Goal: Transaction & Acquisition: Purchase product/service

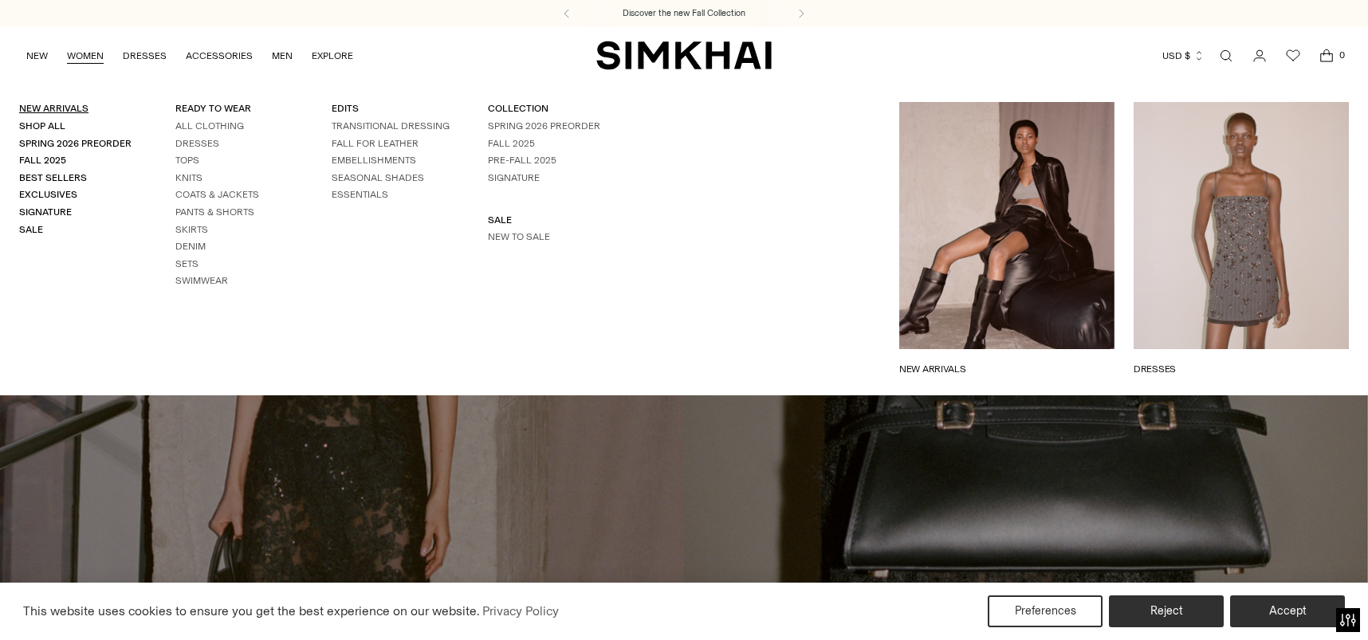
click at [49, 104] on link "New Arrivals" at bounding box center [53, 108] width 69 height 11
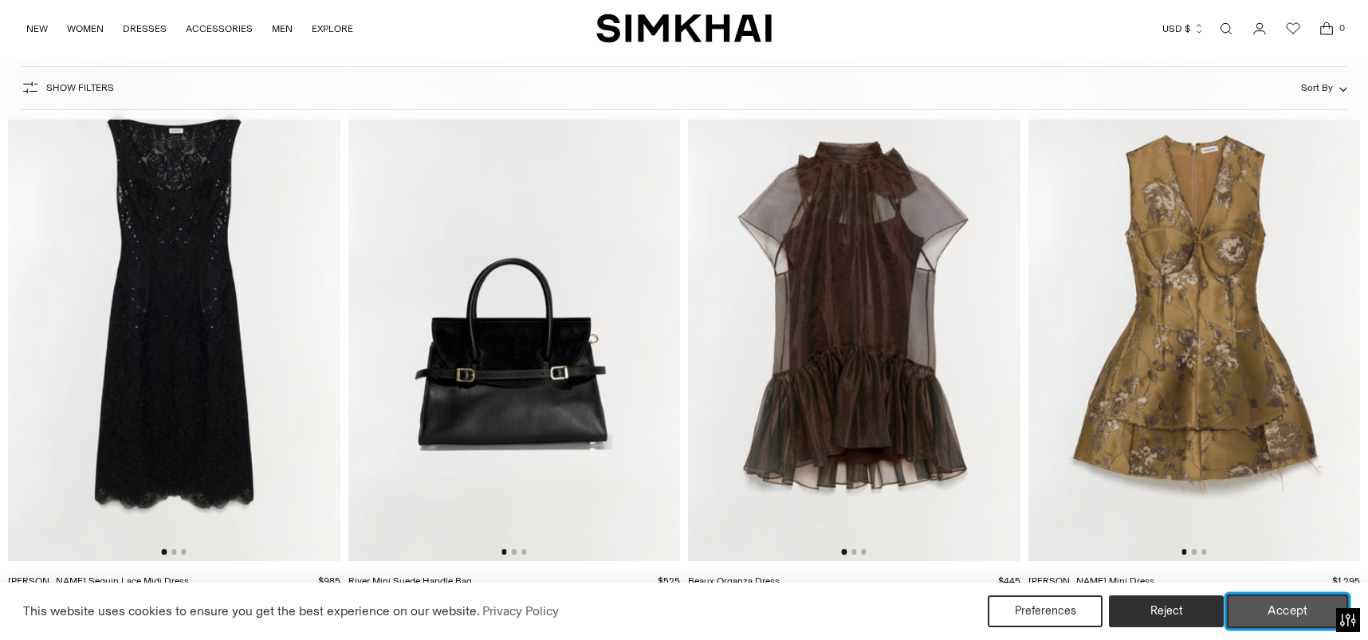
click at [1286, 616] on button "Accept" at bounding box center [1287, 610] width 122 height 33
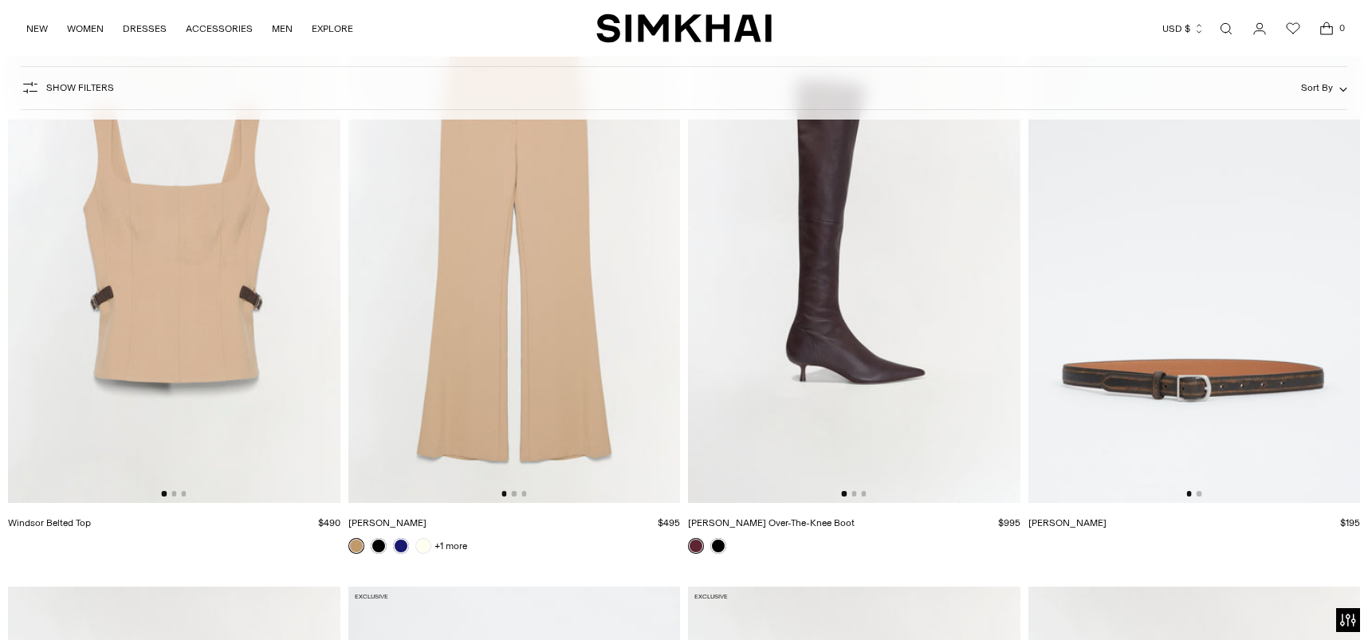
scroll to position [7172, 0]
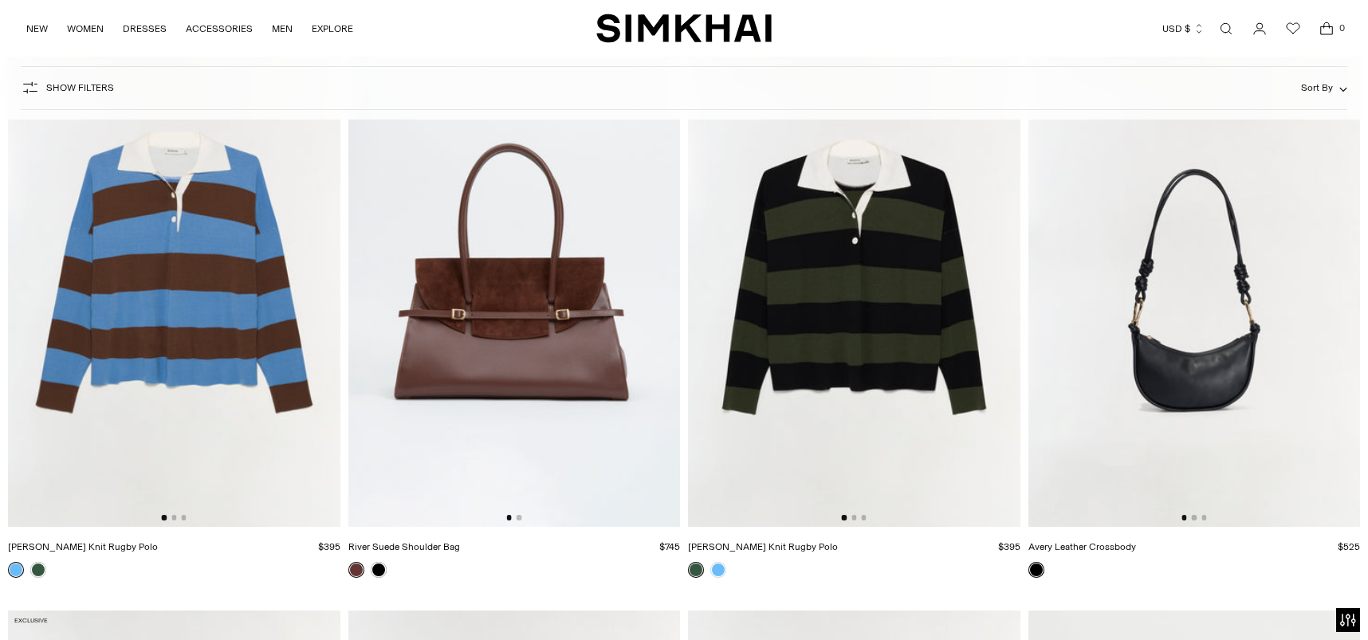
click at [851, 520] on div at bounding box center [854, 517] width 25 height 5
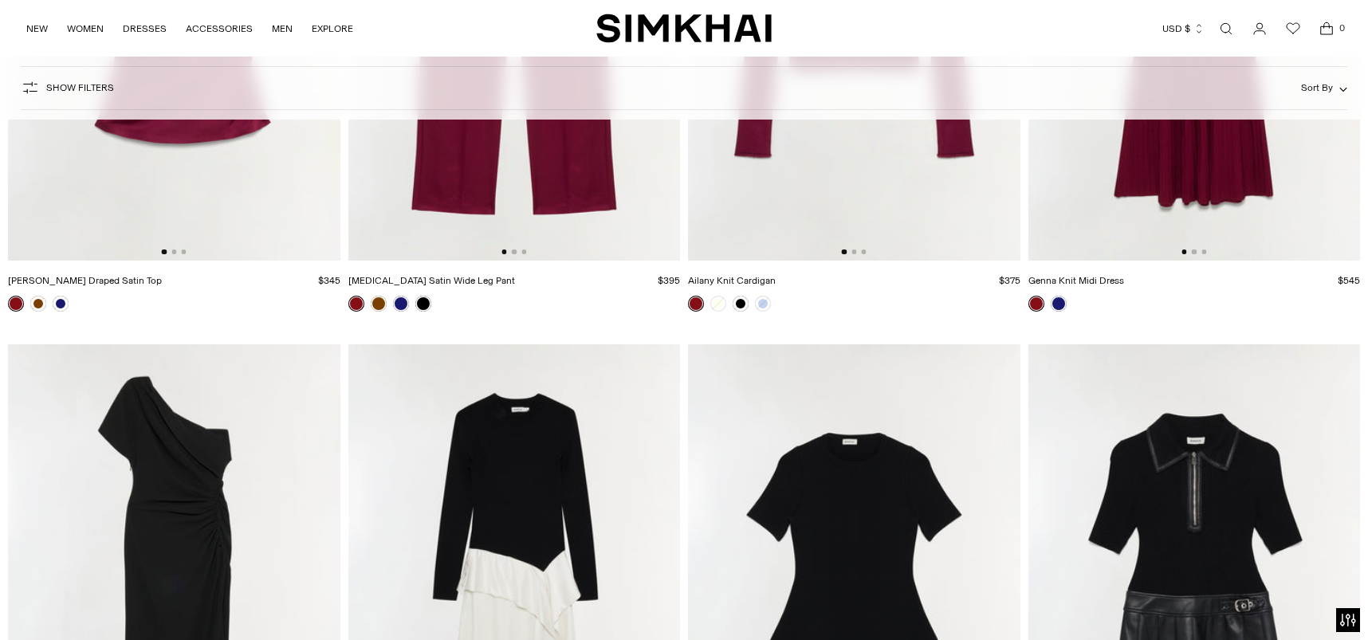
scroll to position [15301, 0]
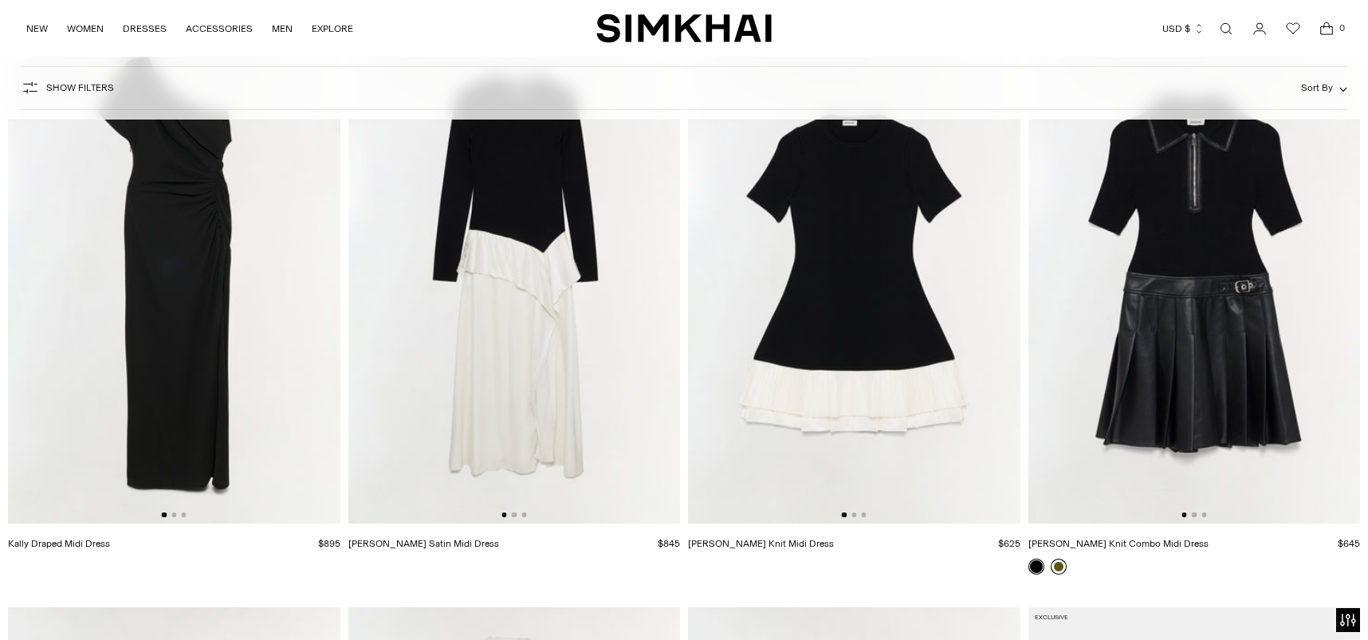
click at [1054, 565] on link at bounding box center [1058, 567] width 16 height 16
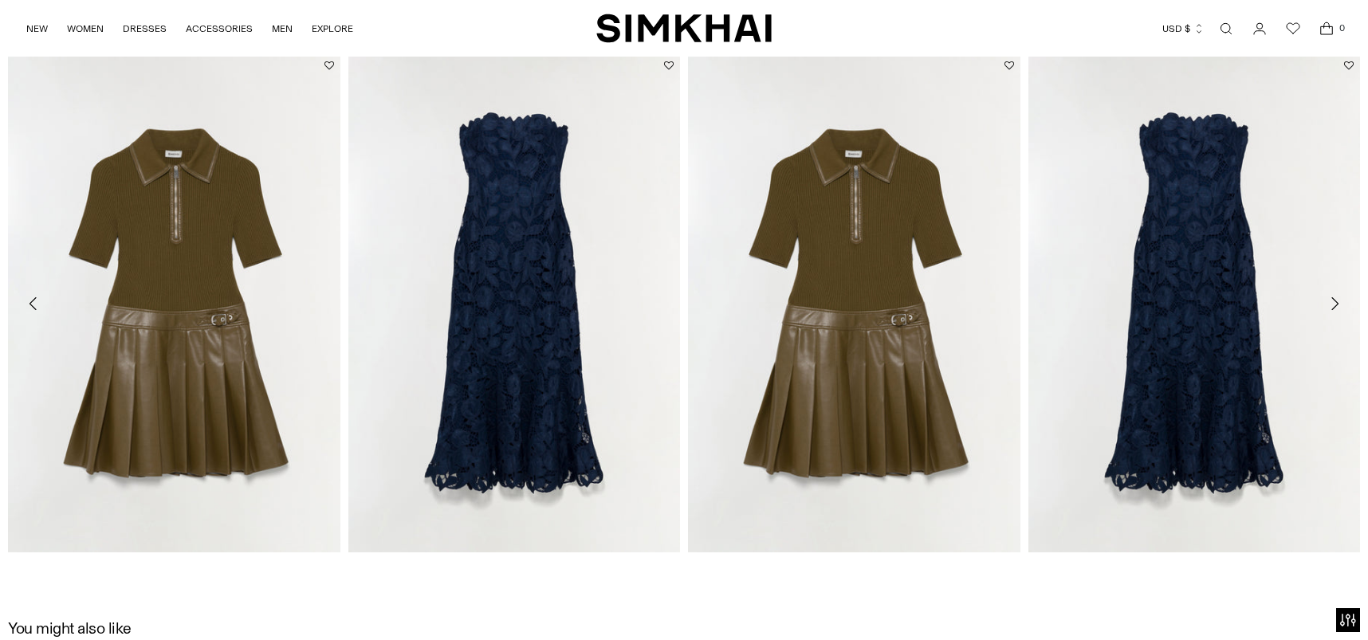
scroll to position [1355, 0]
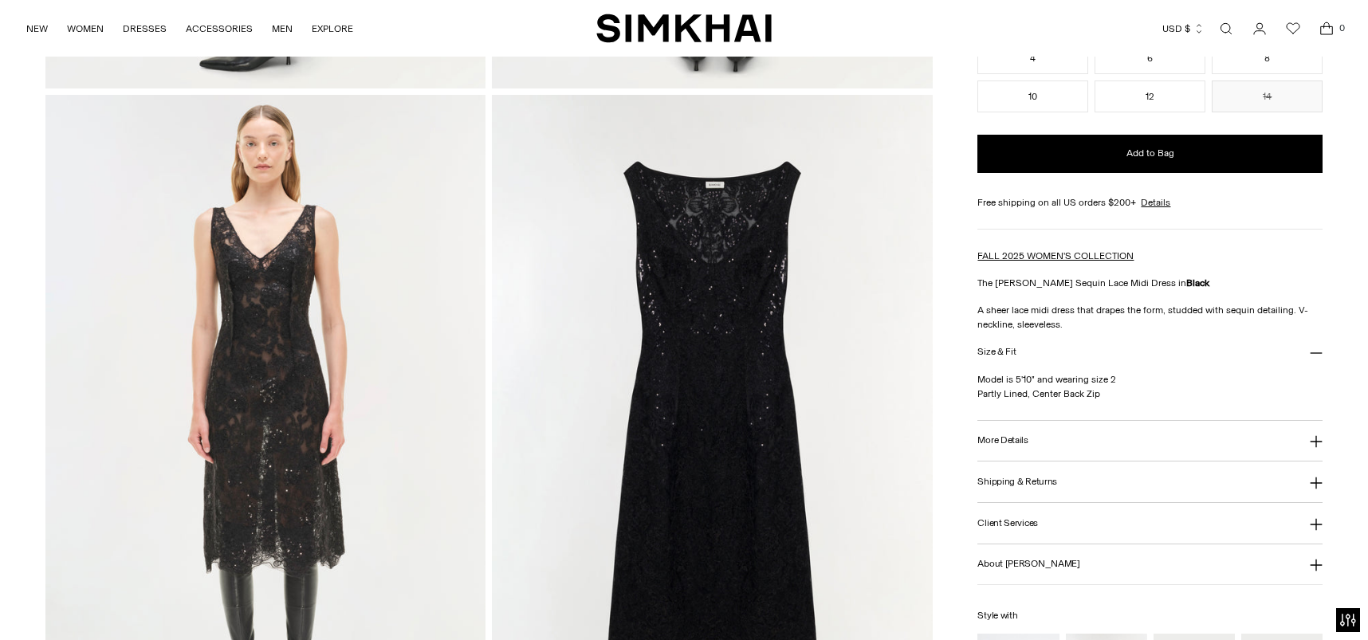
drag, startPoint x: 662, startPoint y: 532, endPoint x: 1224, endPoint y: 349, distance: 590.7
click at [1231, 349] on button "Size & Fit" at bounding box center [1149, 352] width 345 height 41
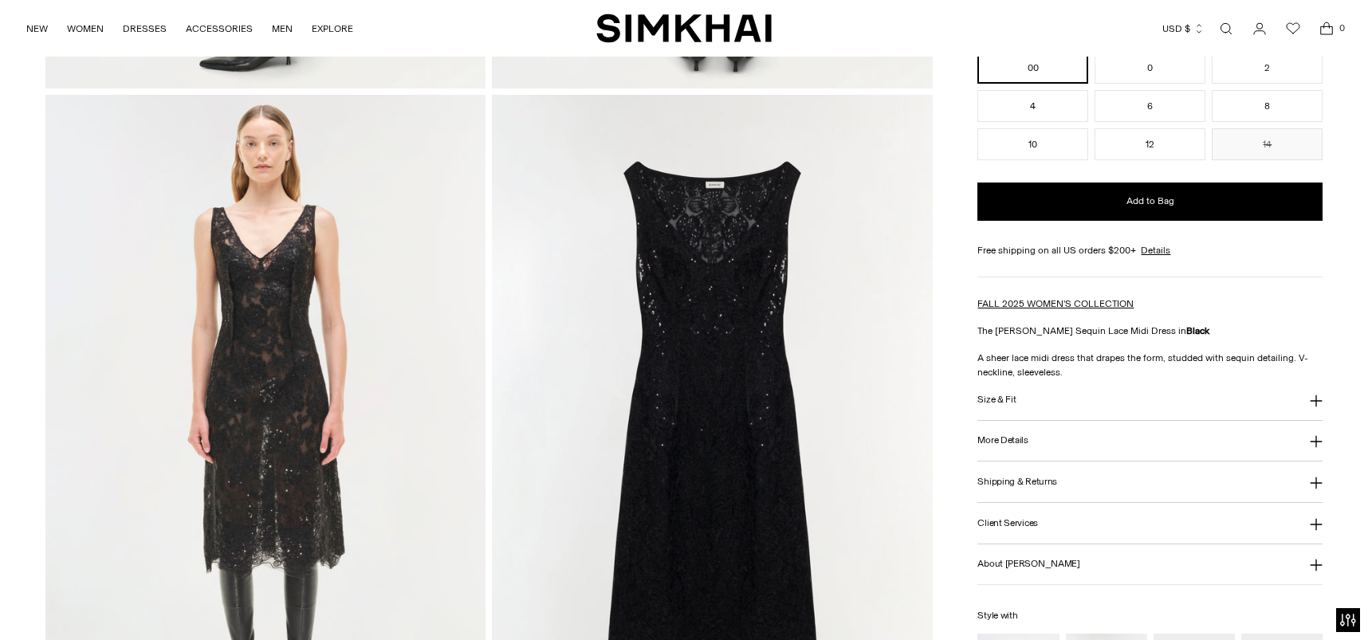
click at [1032, 398] on button "Size & Fit" at bounding box center [1149, 399] width 345 height 41
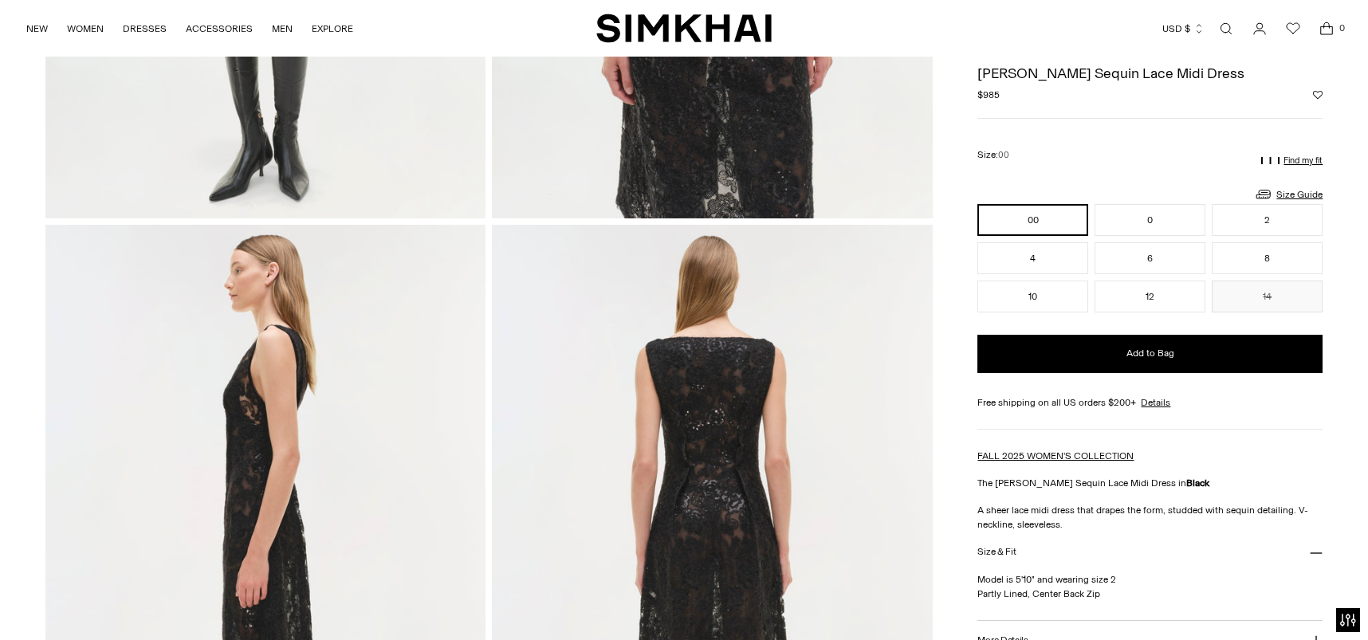
scroll to position [0, 0]
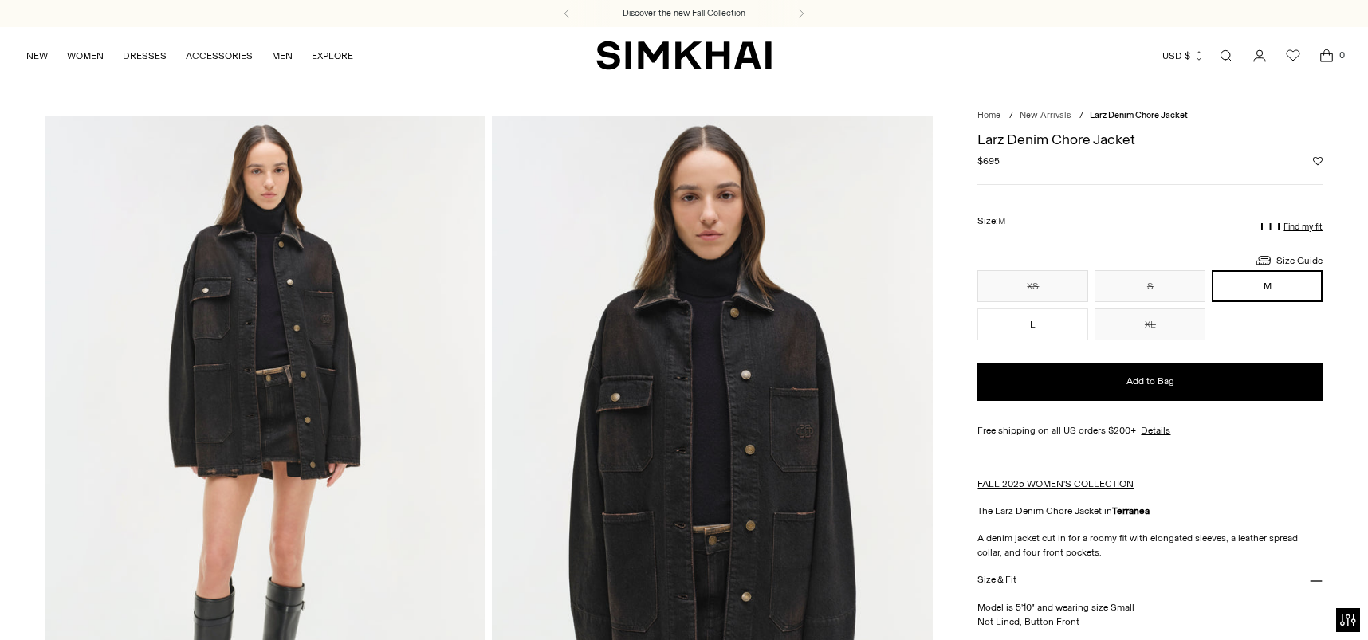
scroll to position [159, 0]
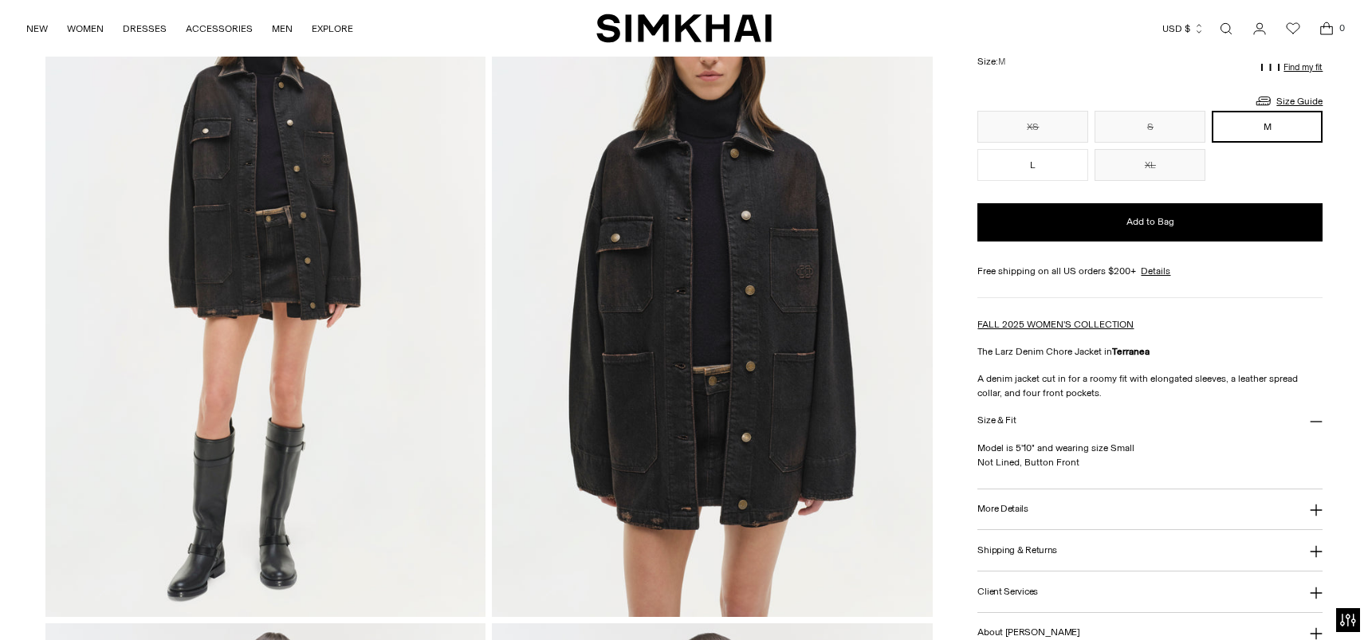
click at [1013, 501] on button "More Details" at bounding box center [1149, 509] width 345 height 41
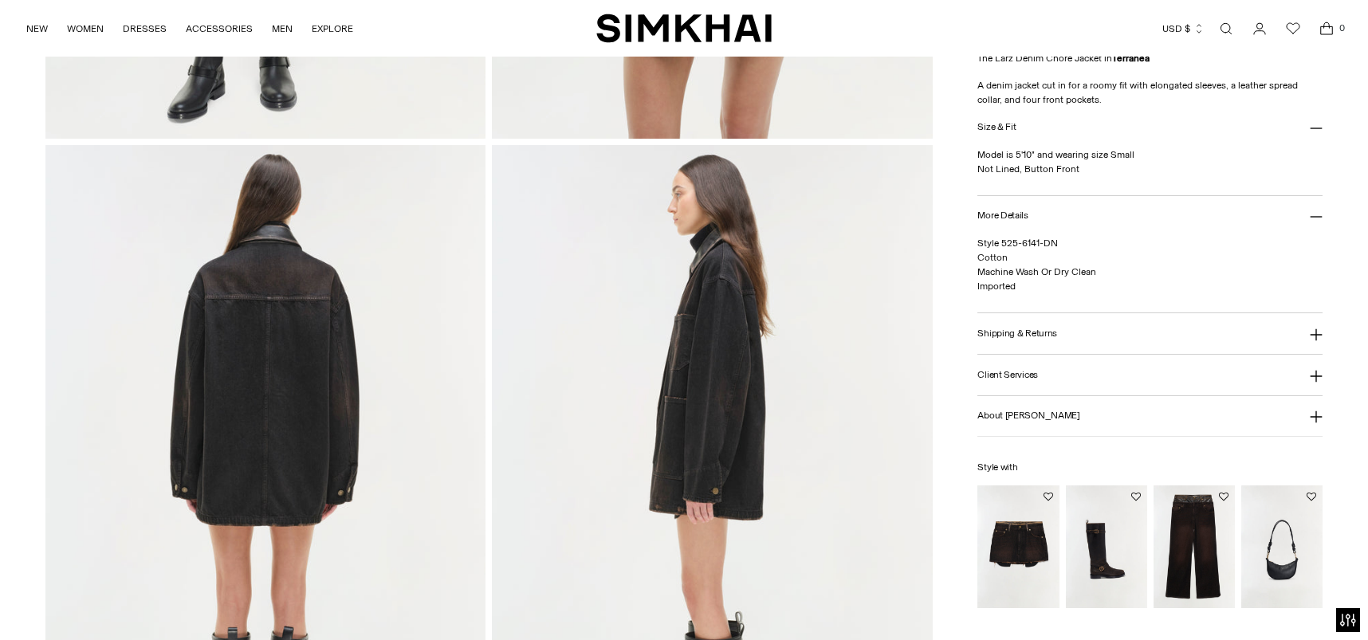
scroll to position [797, 0]
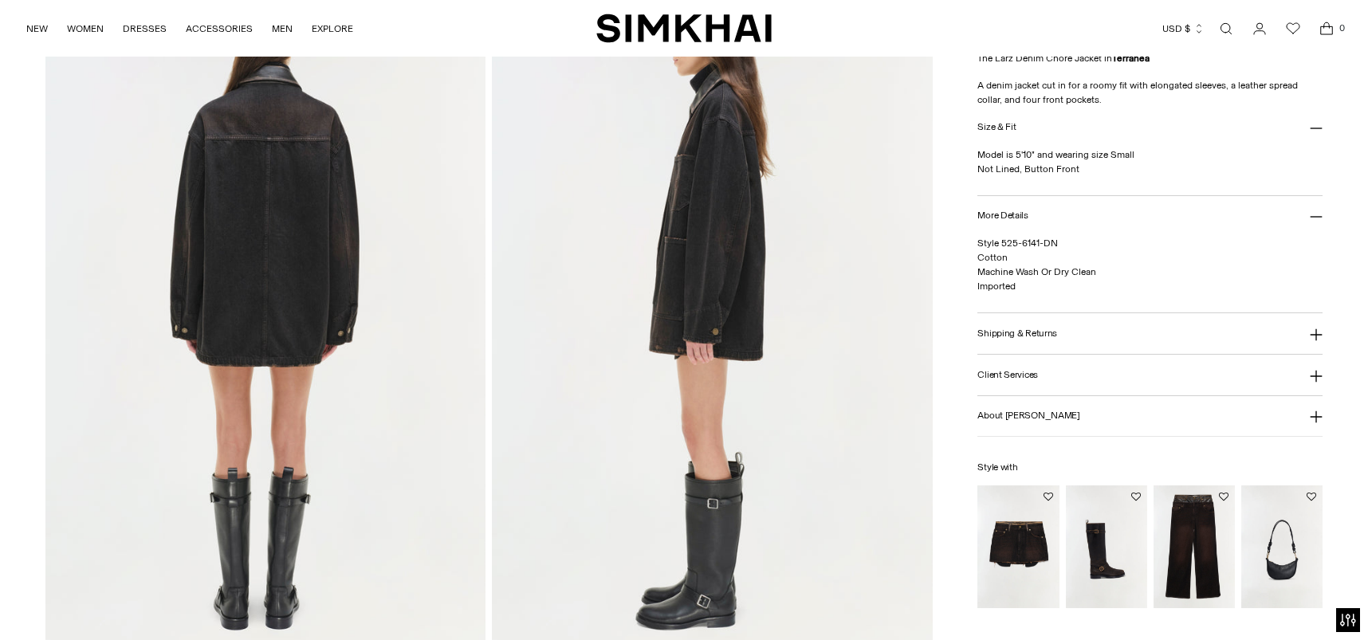
click at [344, 316] on img at bounding box center [265, 316] width 441 height 661
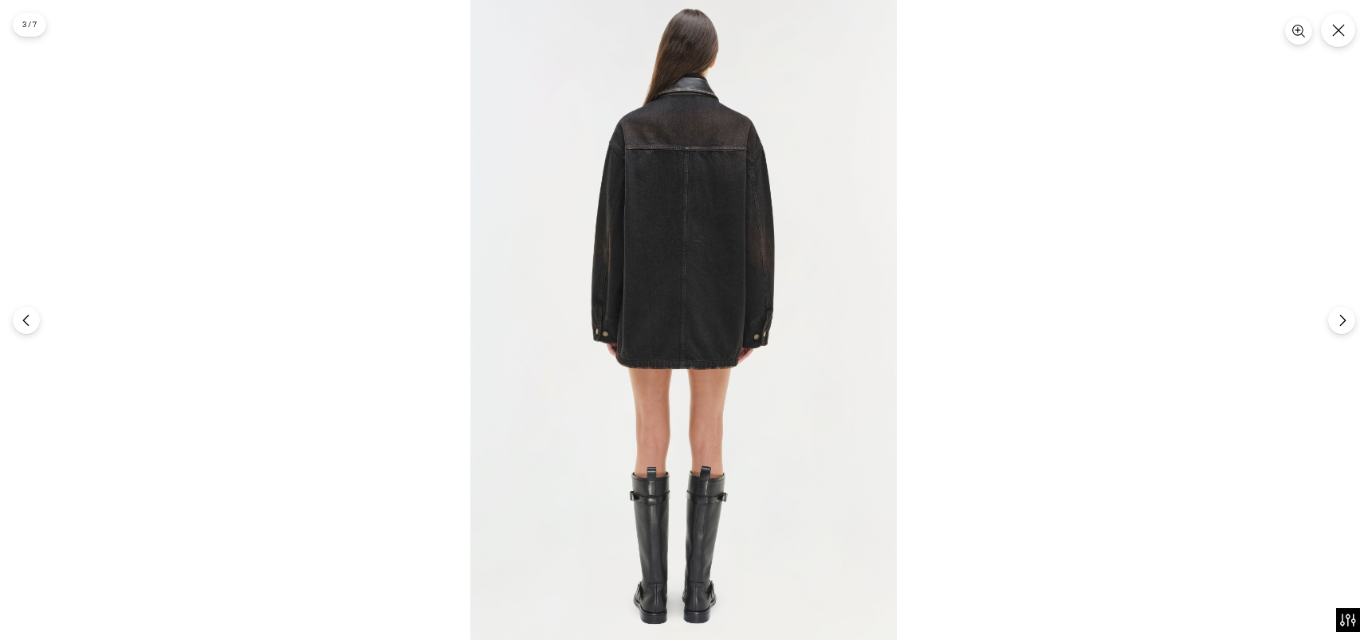
click at [754, 226] on img at bounding box center [683, 320] width 426 height 640
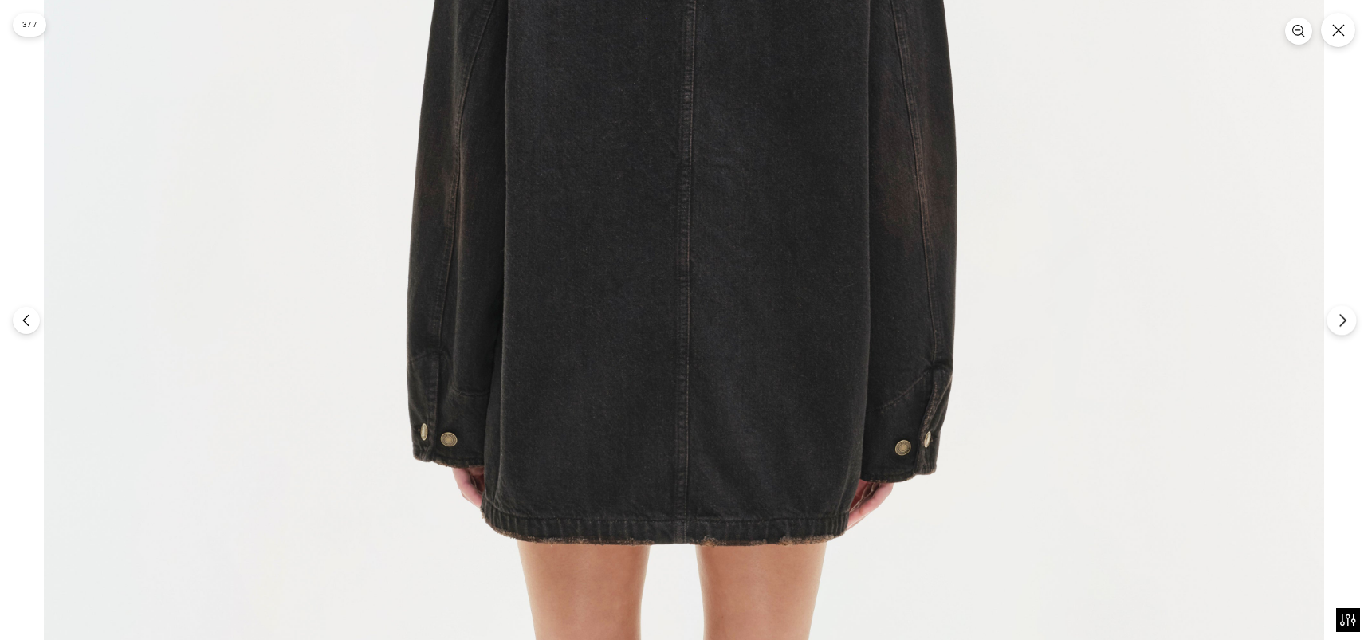
click at [1343, 316] on icon "Next" at bounding box center [1342, 320] width 14 height 14
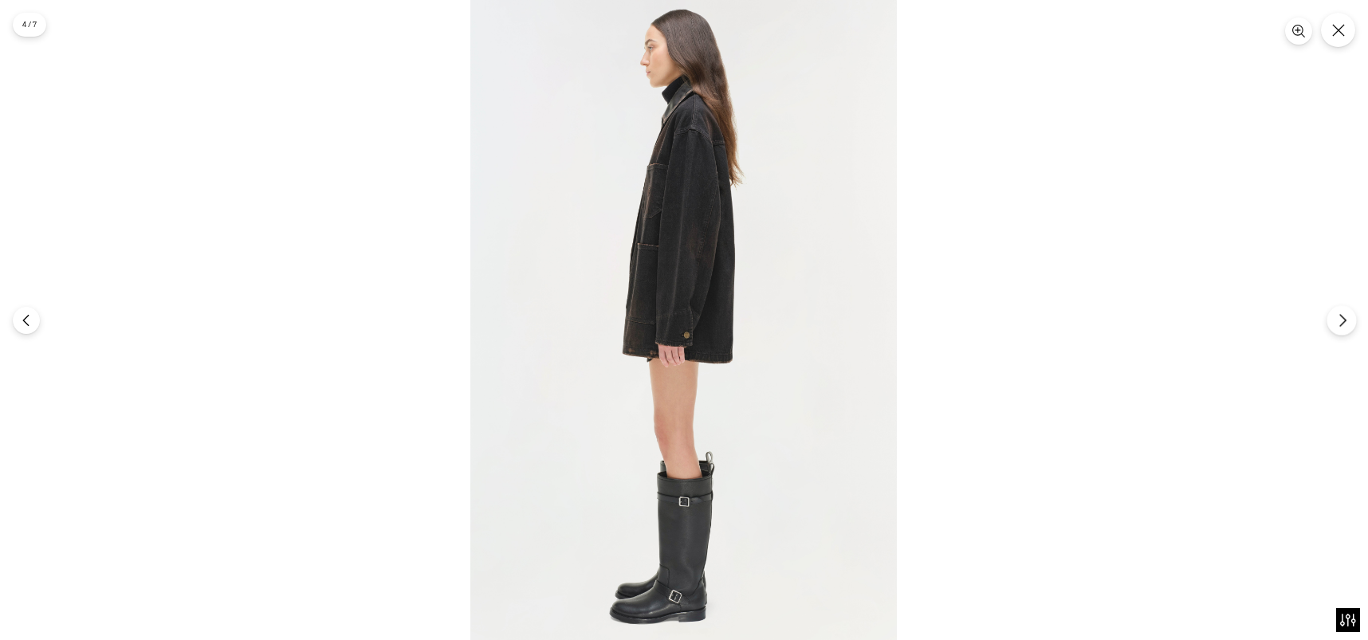
click at [1341, 318] on icon "Next" at bounding box center [1342, 320] width 14 height 14
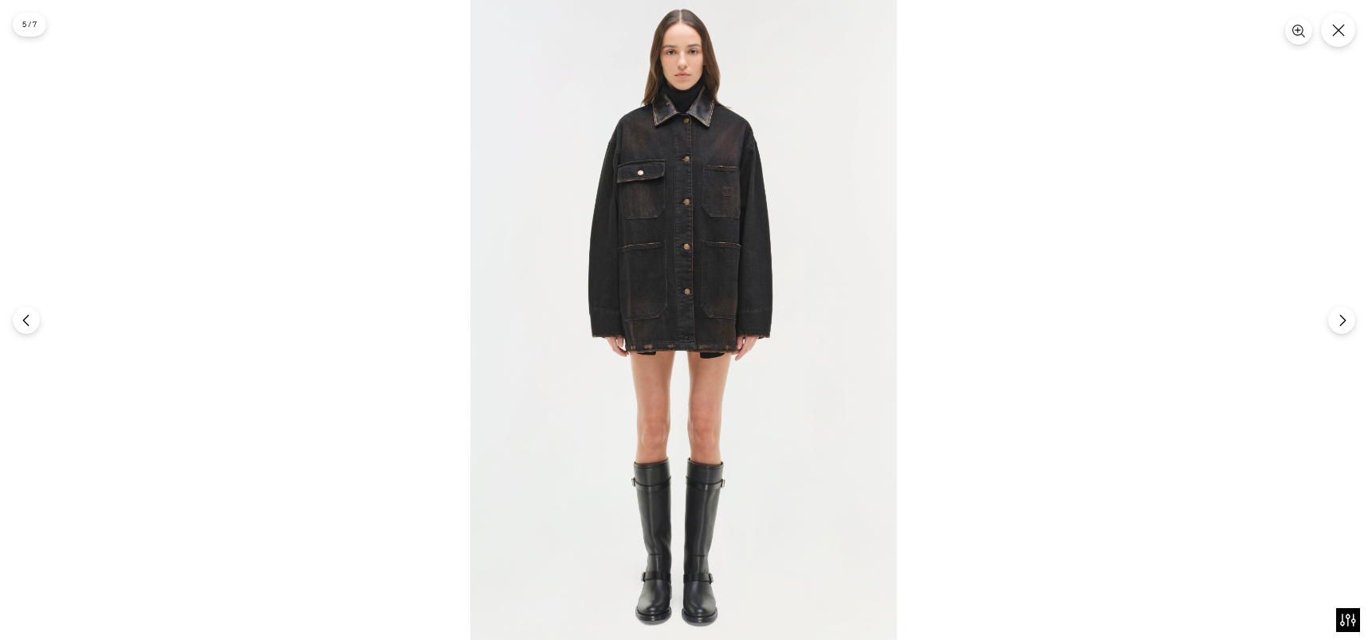
click at [696, 209] on img at bounding box center [683, 320] width 426 height 640
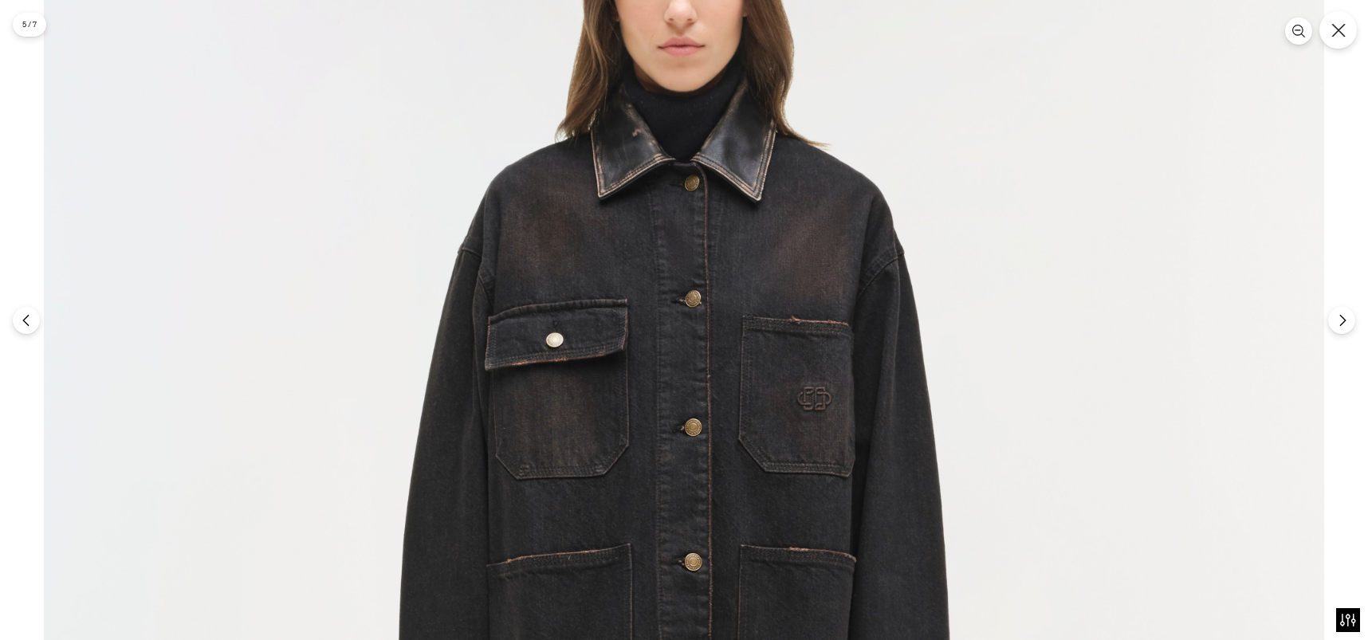
click at [1345, 31] on button "Close" at bounding box center [1337, 29] width 37 height 37
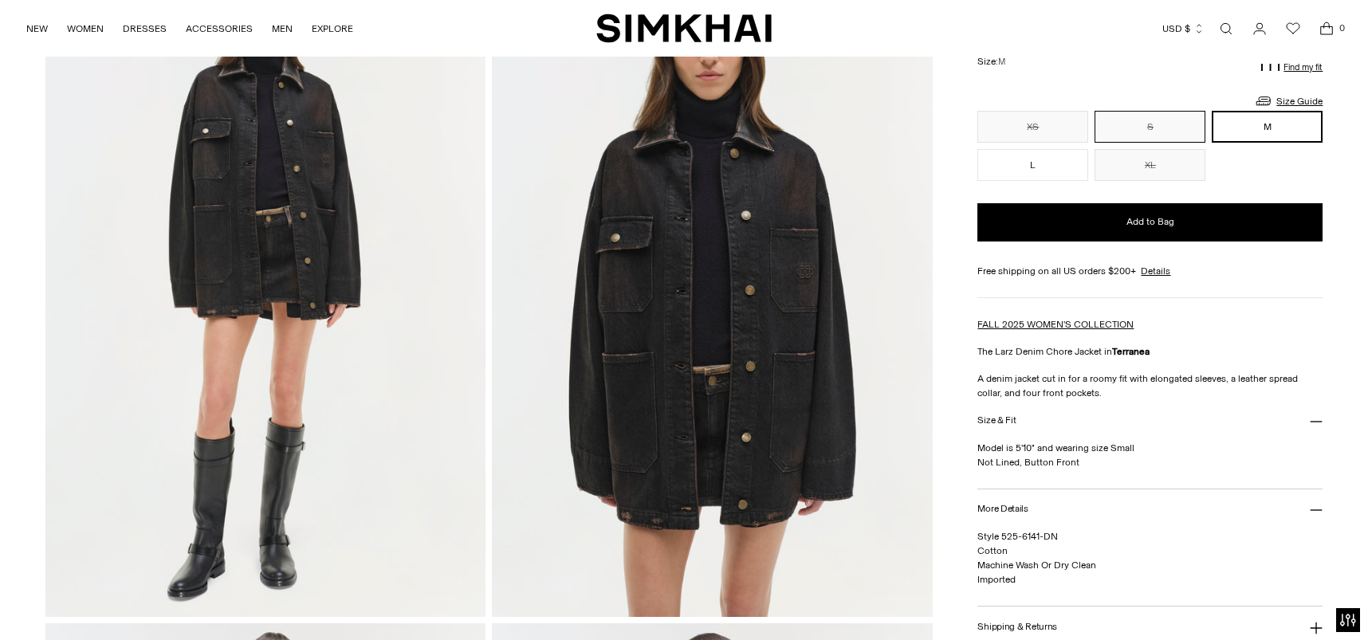
scroll to position [0, 0]
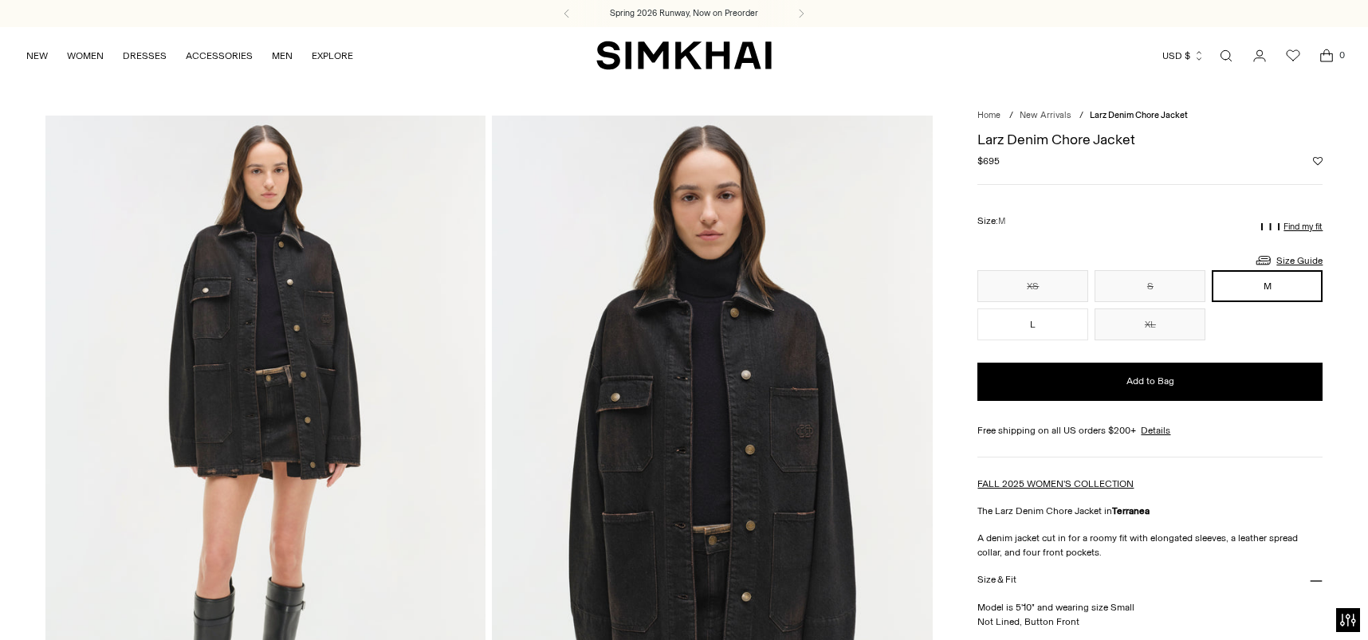
click at [659, 53] on img "SIMKHAI" at bounding box center [683, 55] width 175 height 31
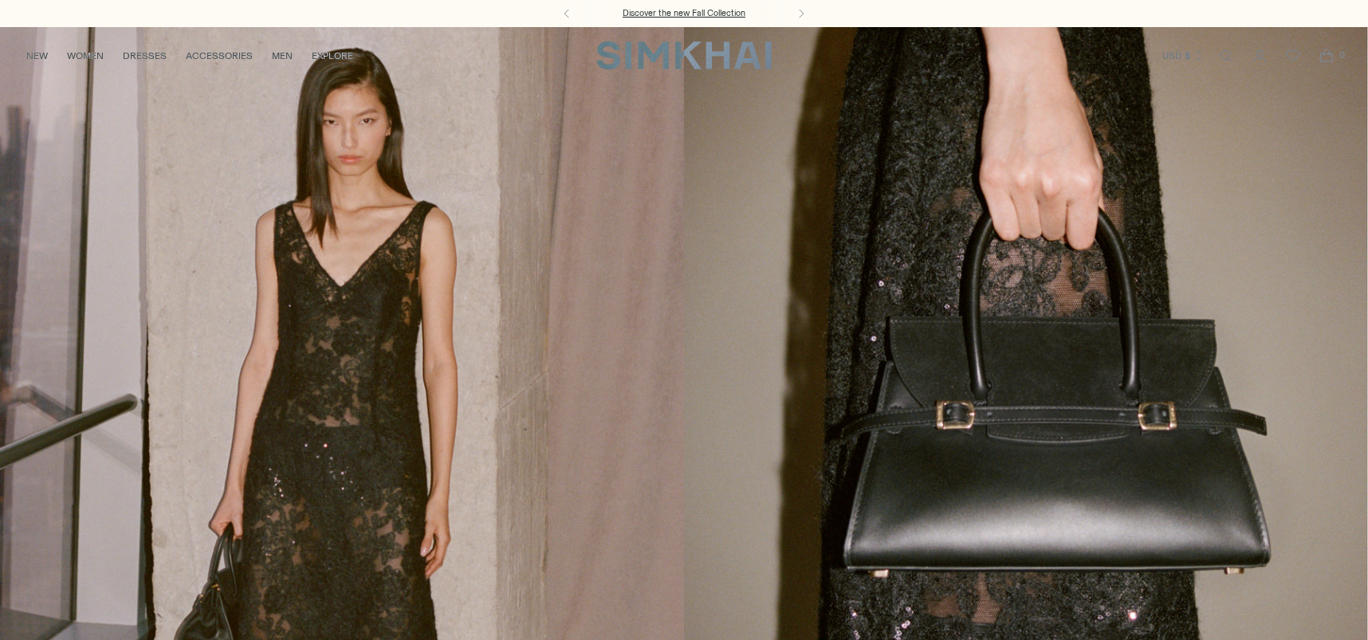
click at [709, 16] on h3 "Discover the new Fall Collection" at bounding box center [683, 13] width 123 height 13
